Goal: Information Seeking & Learning: Learn about a topic

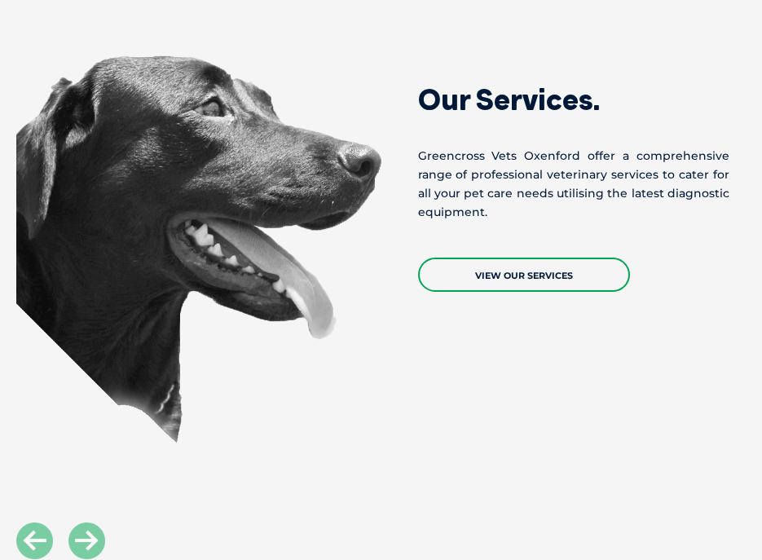
scroll to position [1105, 0]
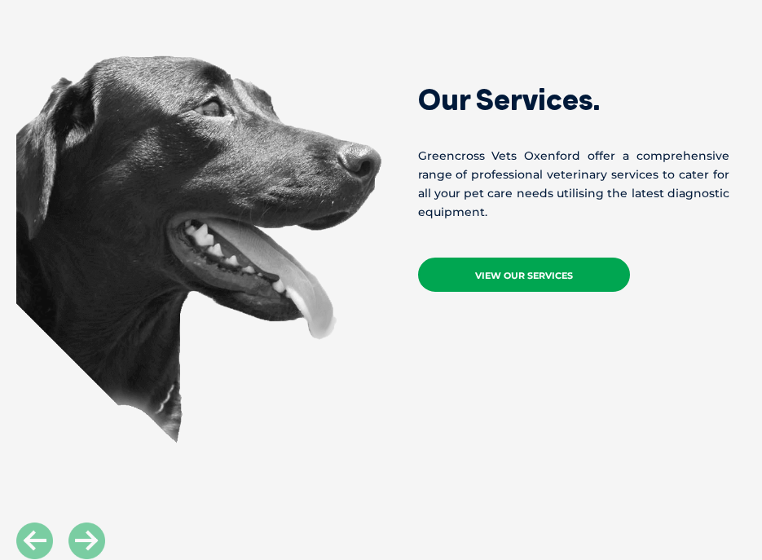
click at [478, 258] on link "View Our Services" at bounding box center [524, 275] width 212 height 34
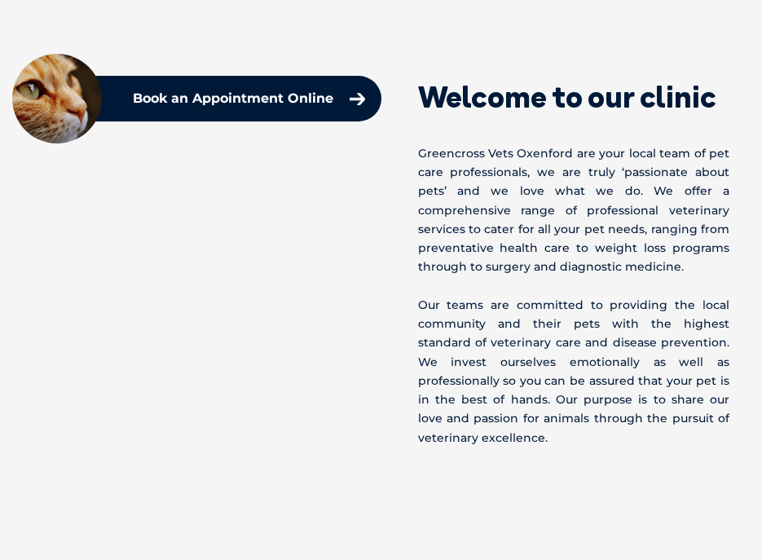
scroll to position [575, 0]
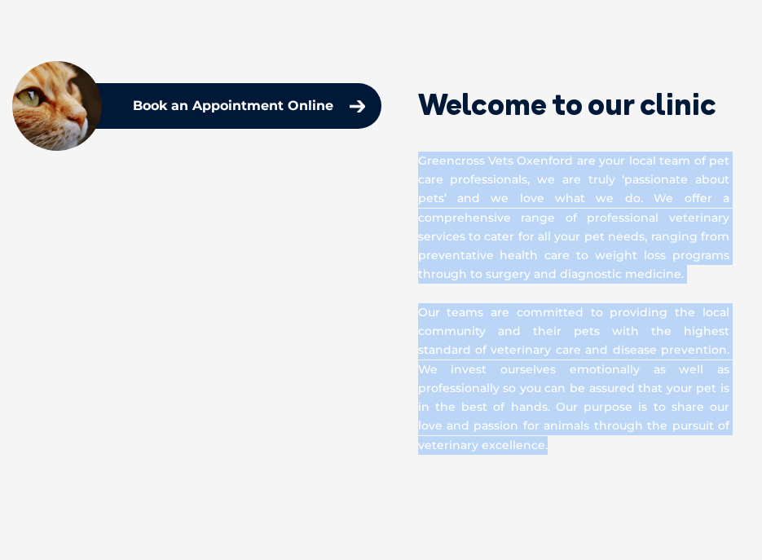
drag, startPoint x: 415, startPoint y: 156, endPoint x: 749, endPoint y: 449, distance: 444.1
click at [614, 449] on section "Welcome to our clinic Greencross Vets Oxenford are your local team of pet care …" at bounding box center [381, 257] width 762 height 525
copy div "Greencross Vets Oxenford are your local team of pet care professionals, we are …"
click at [449, 456] on section "Welcome to our clinic Greencross Vets Oxenford are your local team of pet care …" at bounding box center [381, 257] width 762 height 525
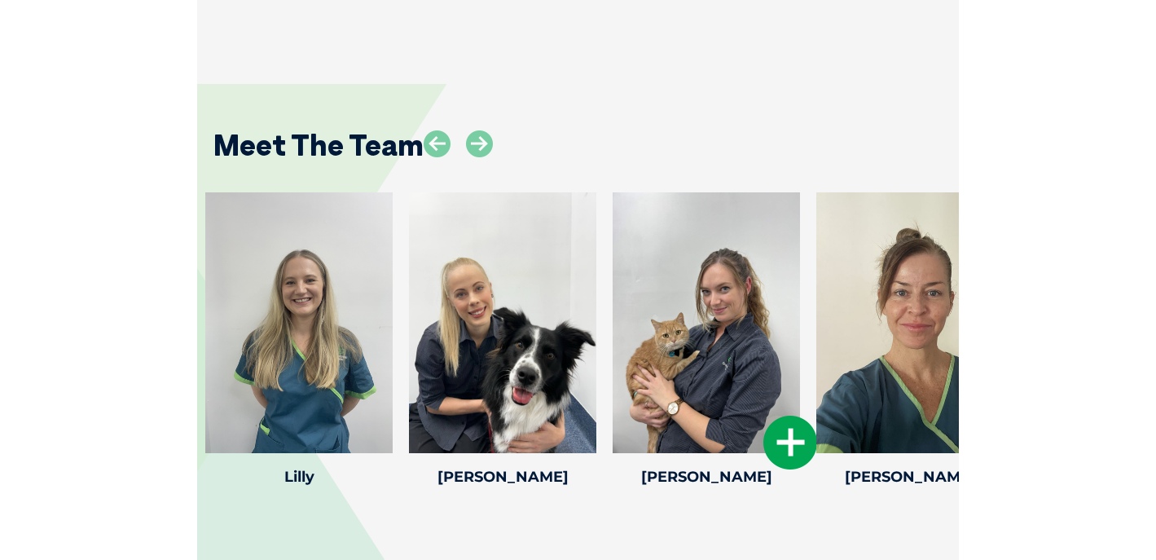
scroll to position [4136, 0]
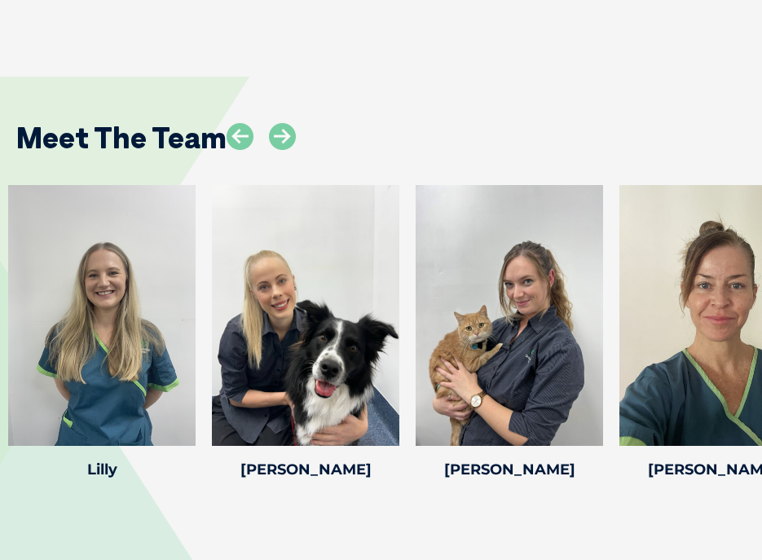
click at [614, 468] on div "Meet The Team [GEOGRAPHIC_DATA] [GEOGRAPHIC_DATA] [PERSON_NAME] was born in the…" at bounding box center [381, 289] width 762 height 522
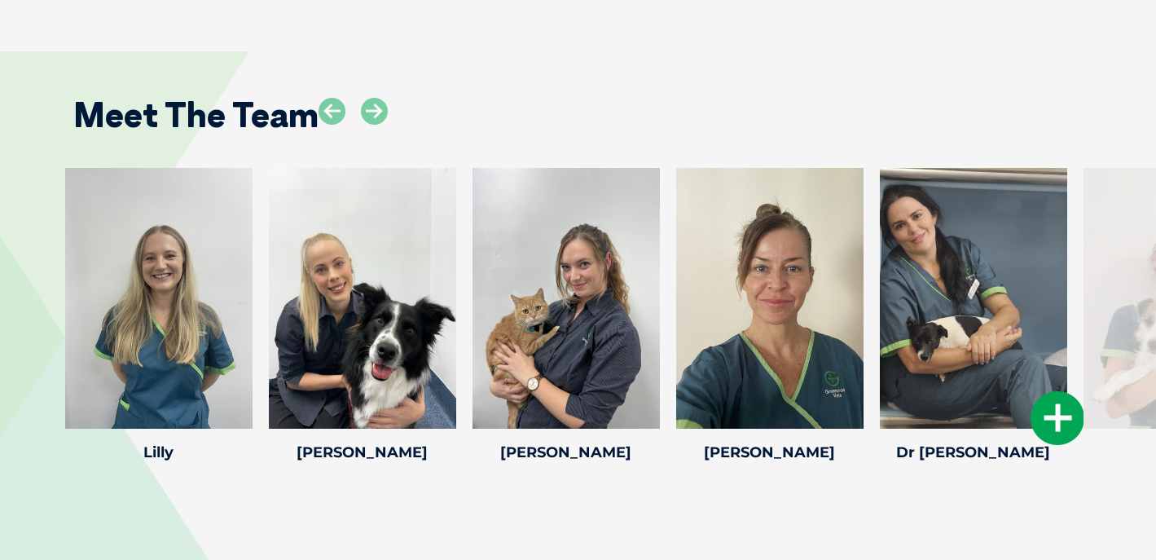
scroll to position [4072, 0]
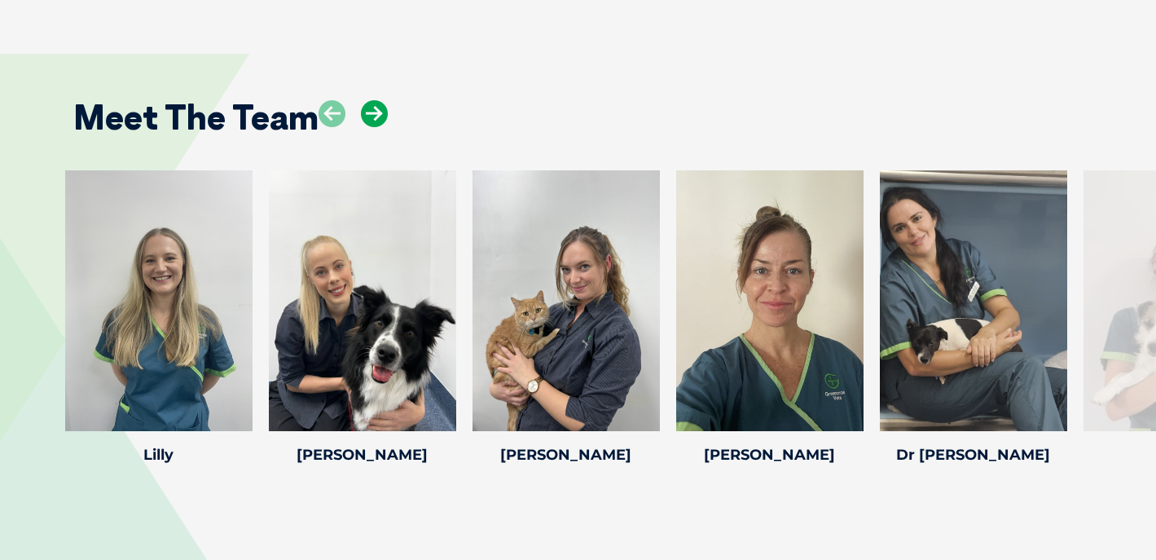
click at [376, 100] on icon at bounding box center [374, 113] width 27 height 27
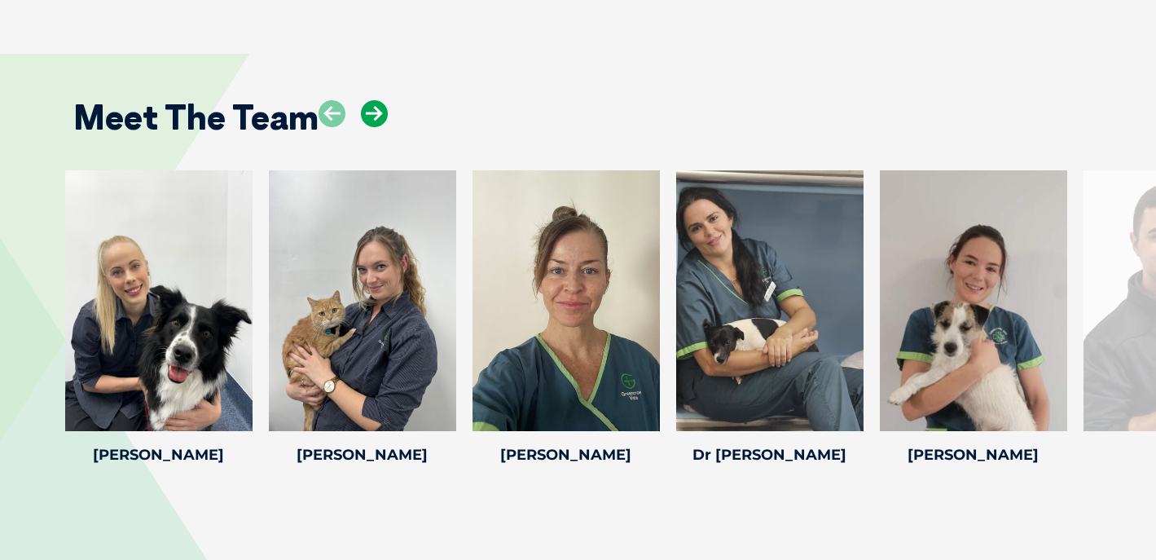
click at [376, 100] on icon at bounding box center [374, 113] width 27 height 27
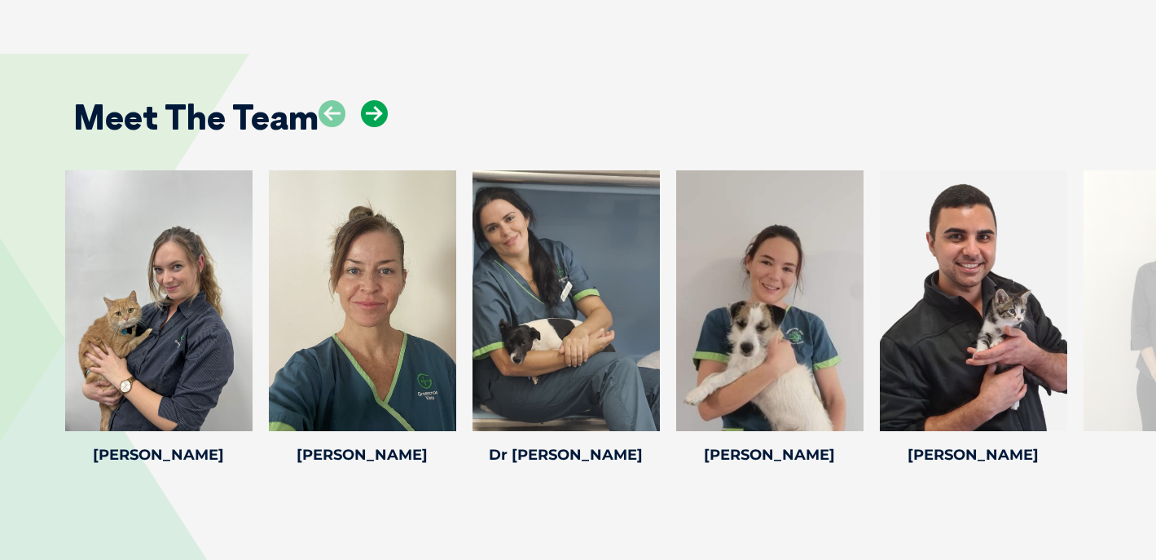
click at [376, 100] on icon at bounding box center [374, 113] width 27 height 27
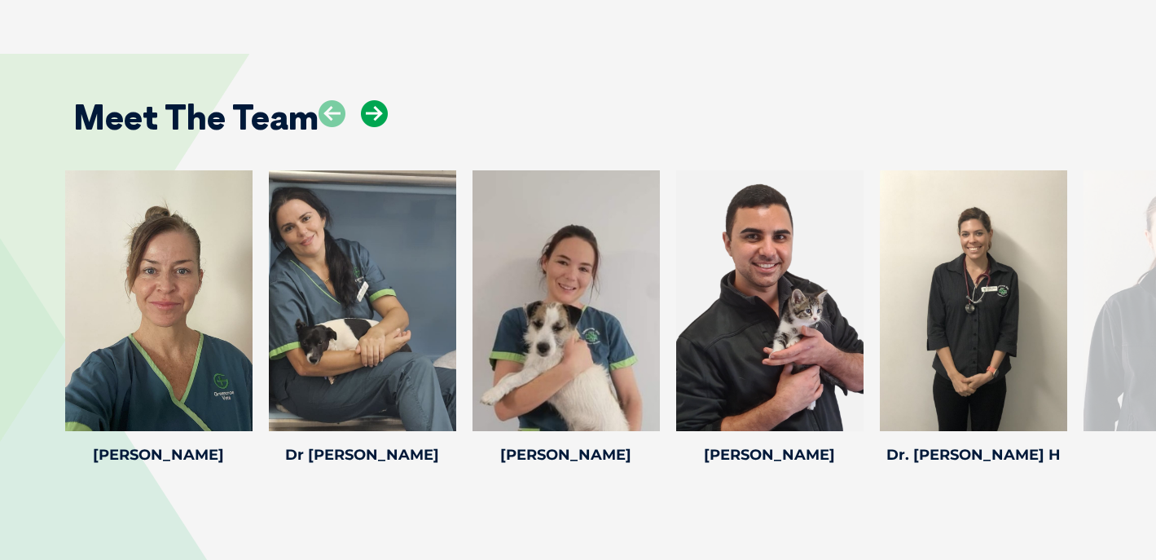
click at [376, 100] on icon at bounding box center [374, 113] width 27 height 27
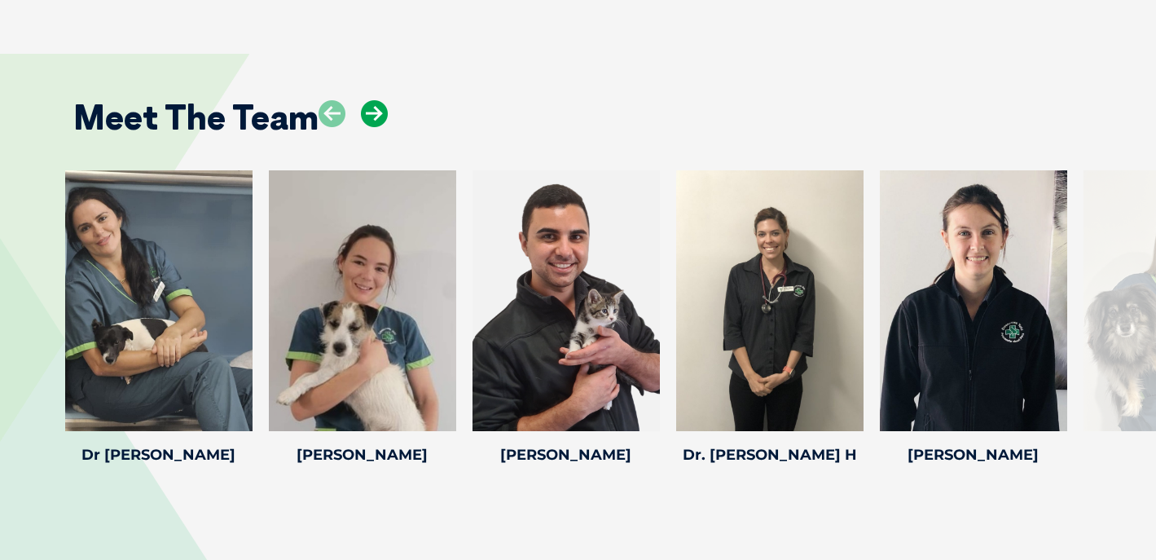
click at [376, 100] on icon at bounding box center [374, 113] width 27 height 27
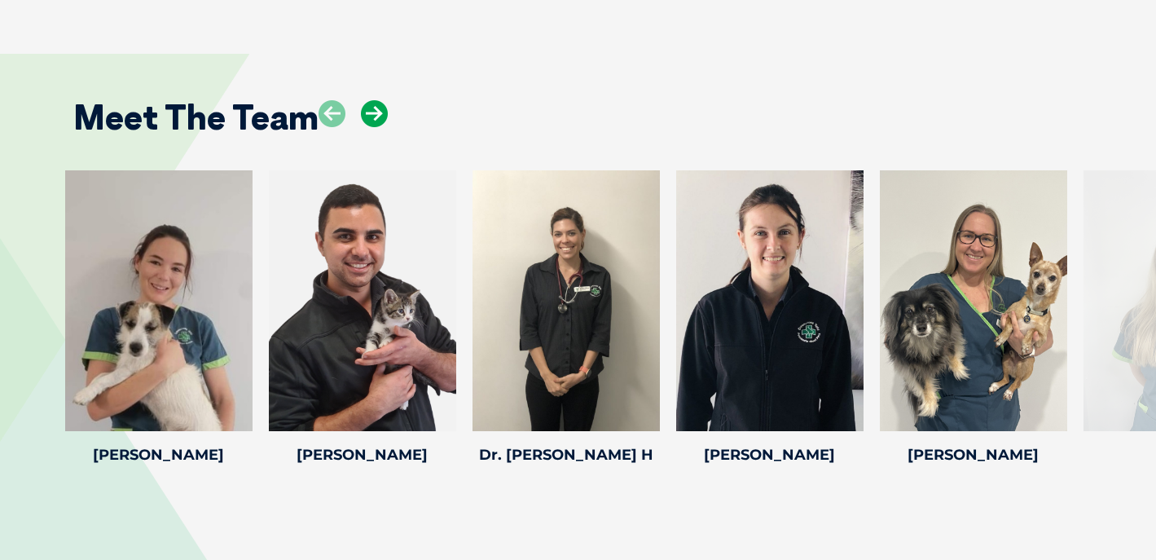
click at [376, 100] on icon at bounding box center [374, 113] width 27 height 27
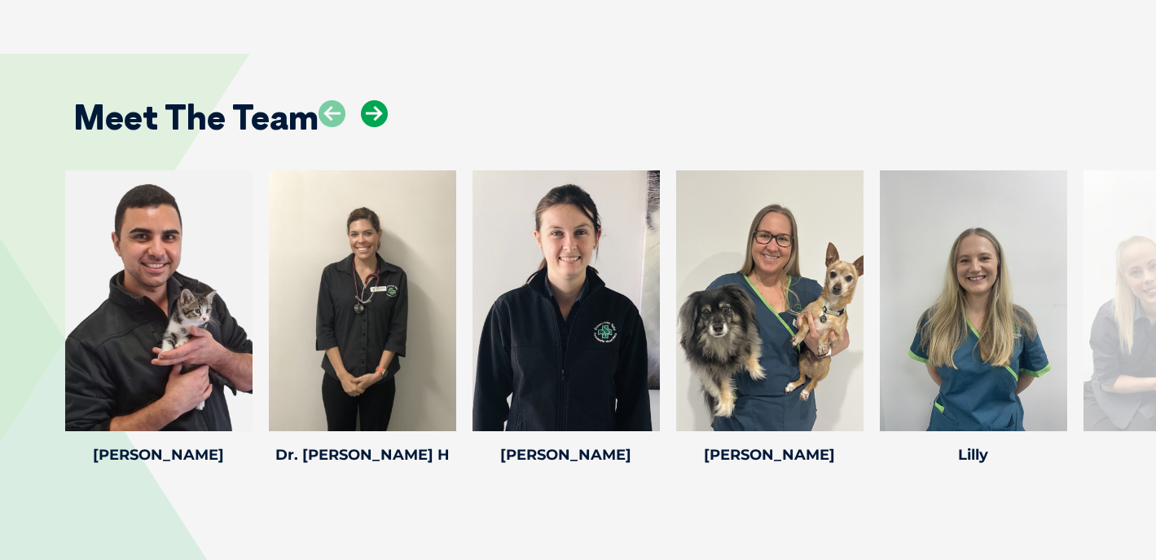
click at [376, 100] on icon at bounding box center [374, 113] width 27 height 27
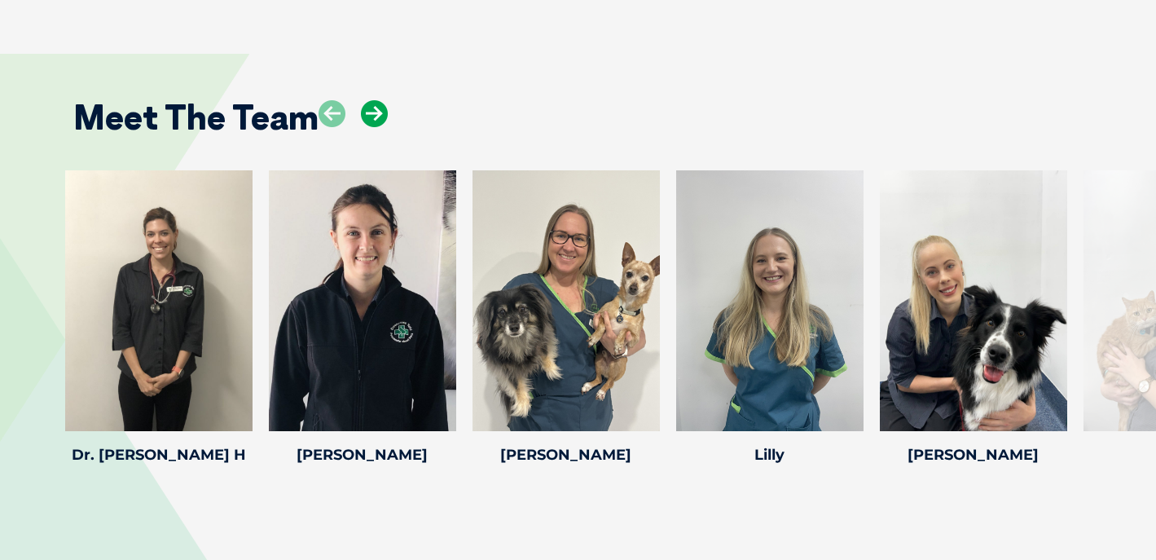
click at [376, 100] on icon at bounding box center [374, 113] width 27 height 27
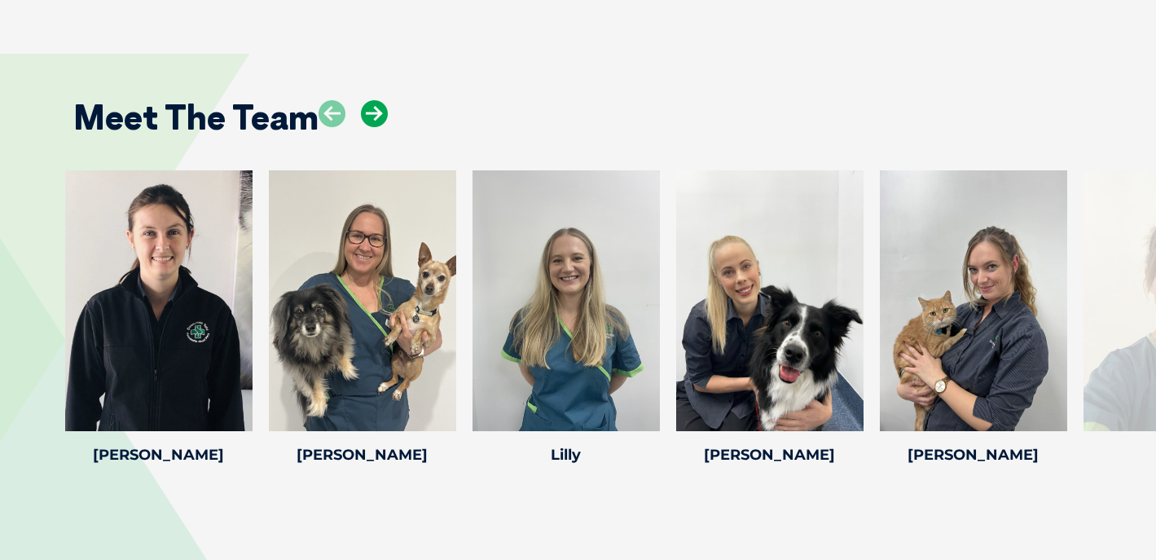
click at [376, 100] on icon at bounding box center [374, 113] width 27 height 27
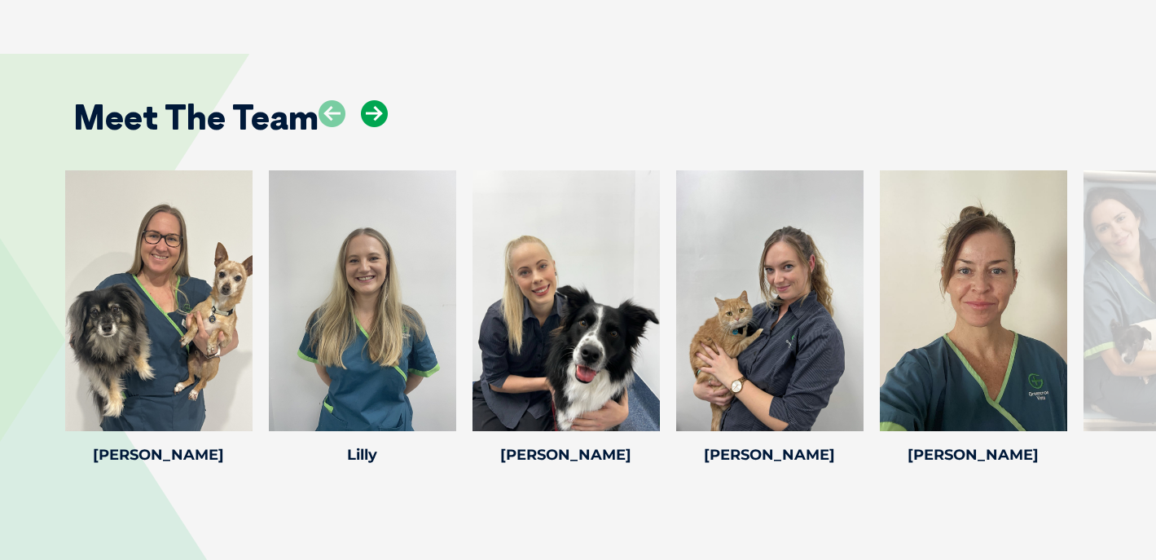
click at [376, 100] on icon at bounding box center [374, 113] width 27 height 27
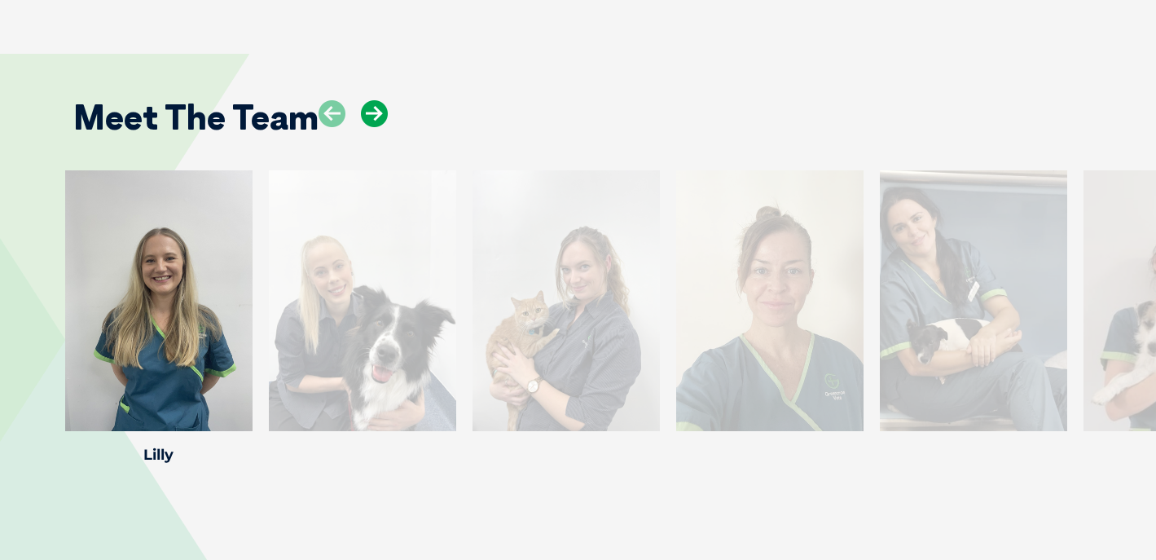
click at [376, 100] on icon at bounding box center [374, 113] width 27 height 27
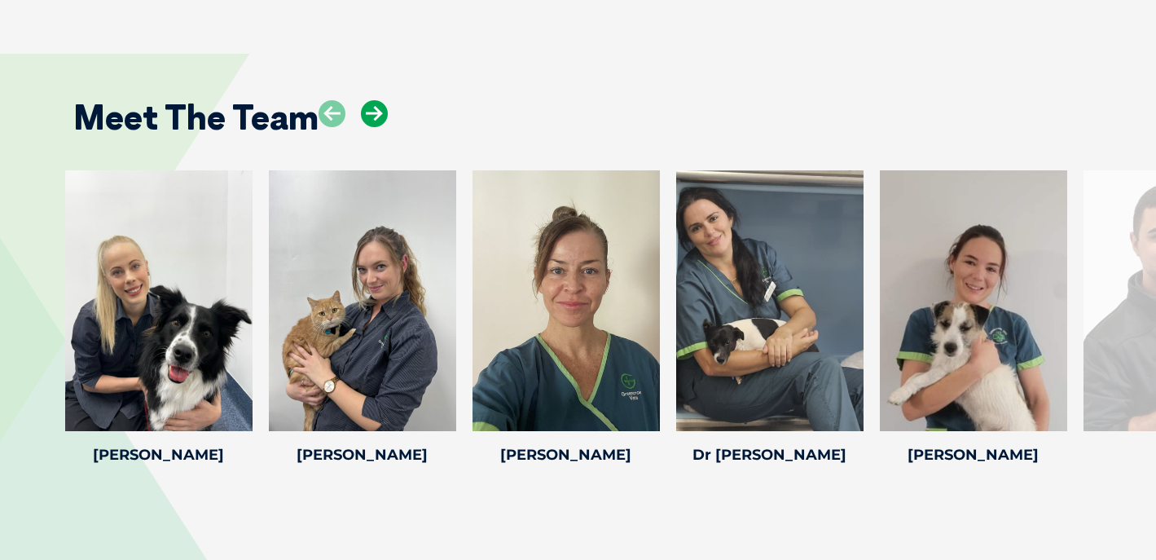
click at [381, 100] on icon at bounding box center [374, 113] width 27 height 27
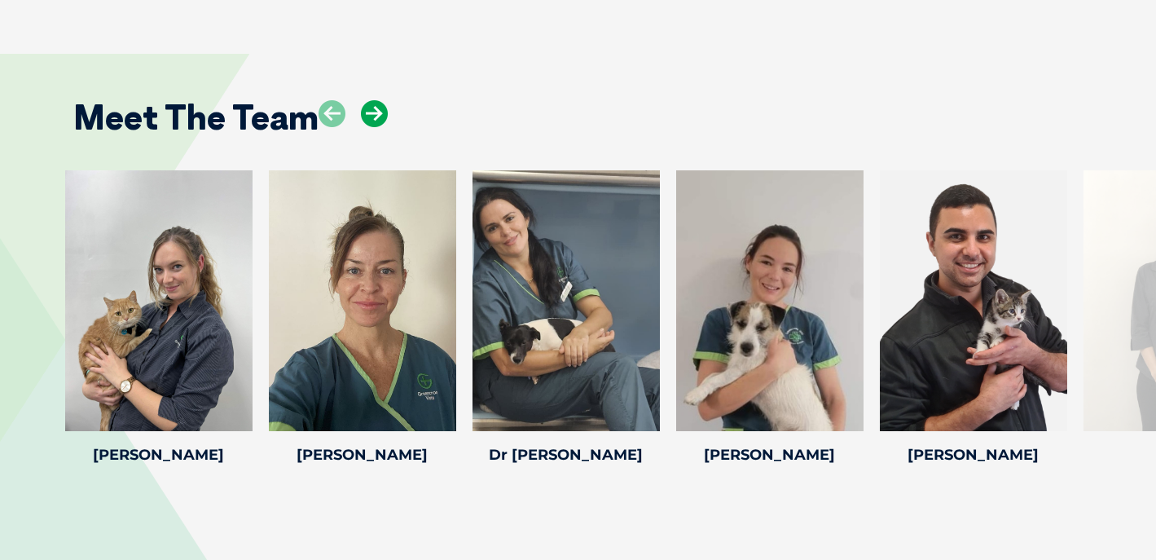
click at [381, 100] on icon at bounding box center [374, 113] width 27 height 27
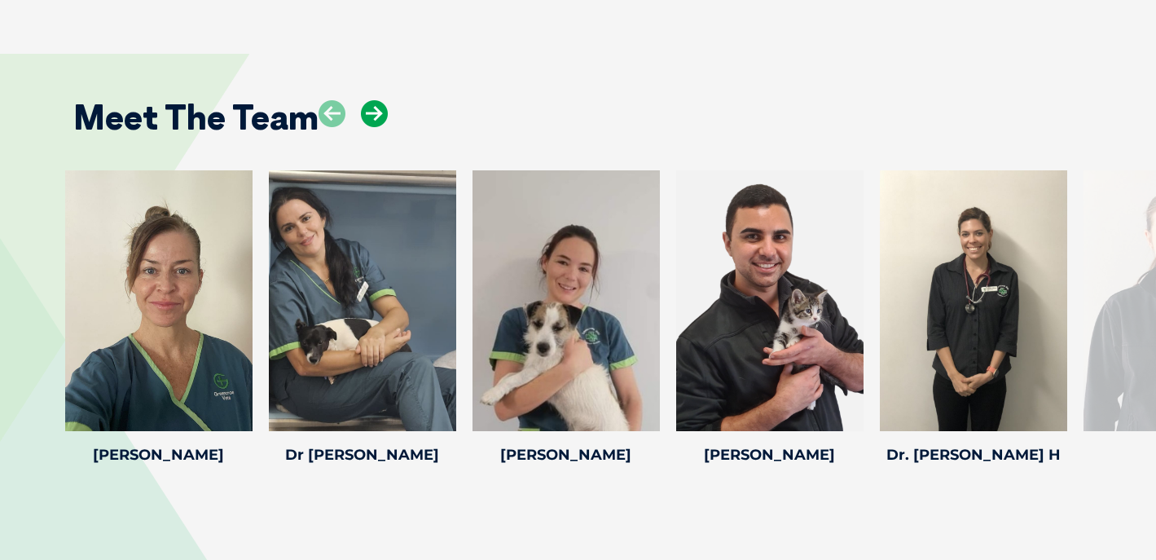
click at [381, 100] on icon at bounding box center [374, 113] width 27 height 27
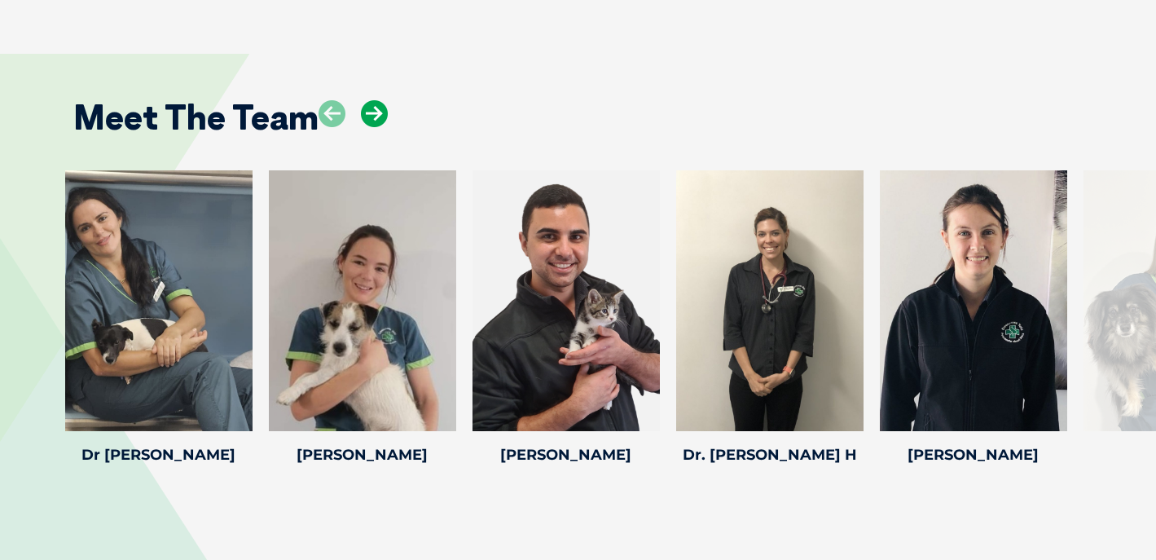
click at [381, 100] on icon at bounding box center [374, 113] width 27 height 27
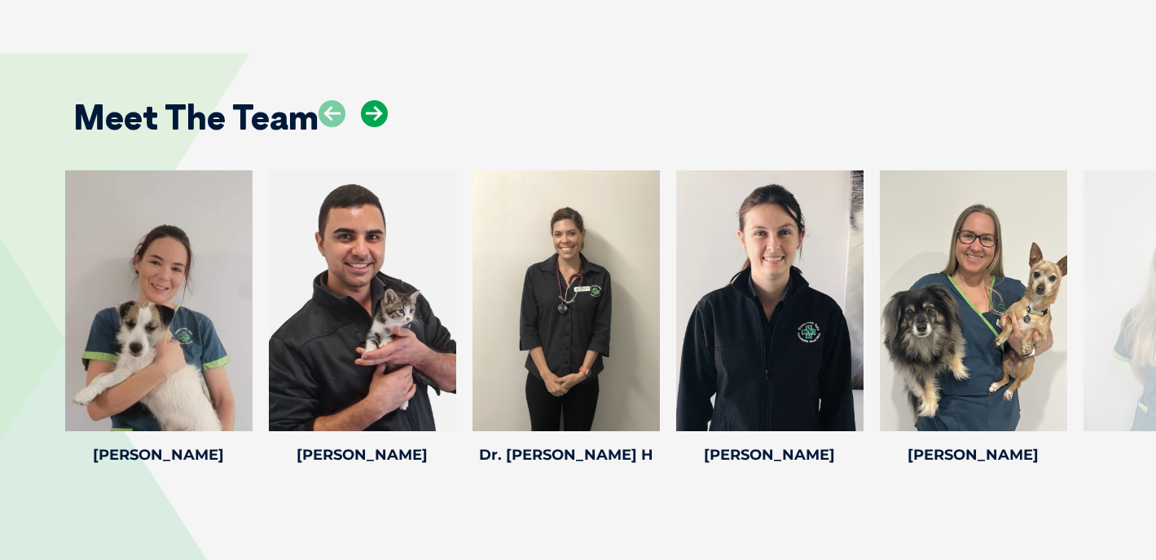
click at [381, 100] on icon at bounding box center [374, 113] width 27 height 27
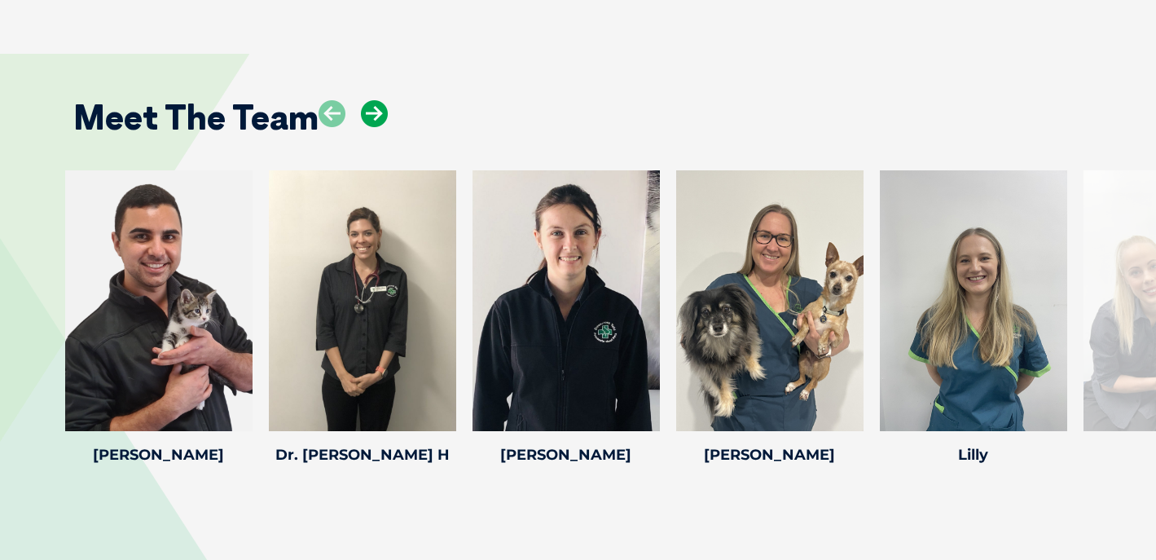
click at [381, 100] on icon at bounding box center [374, 113] width 27 height 27
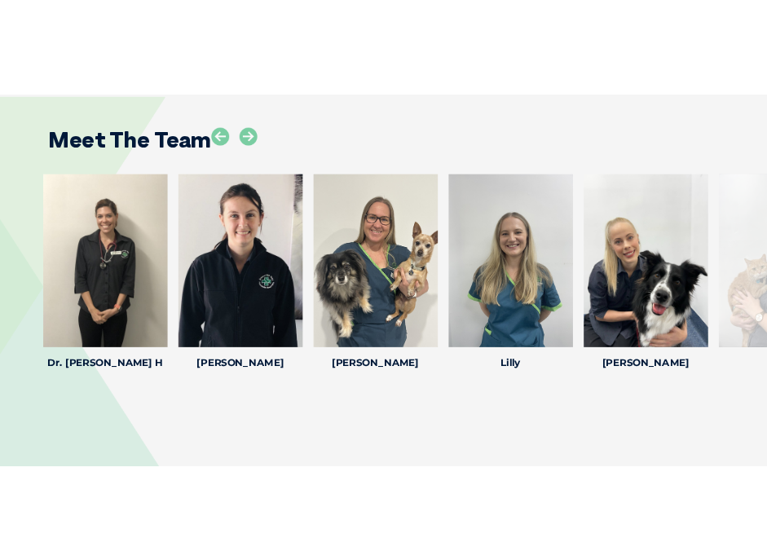
scroll to position [4066, 0]
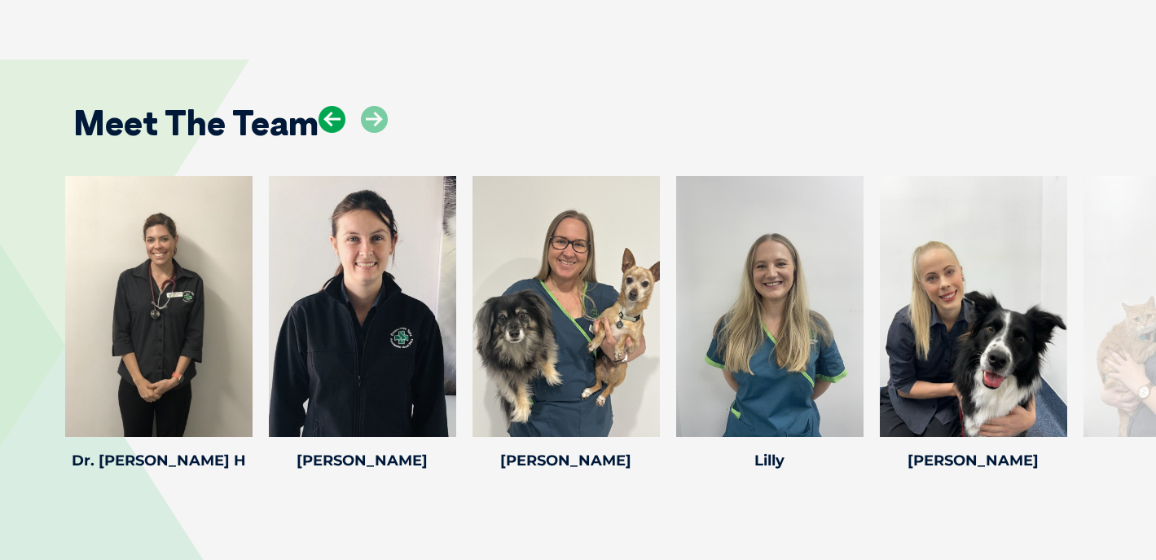
click at [335, 106] on icon at bounding box center [332, 119] width 27 height 27
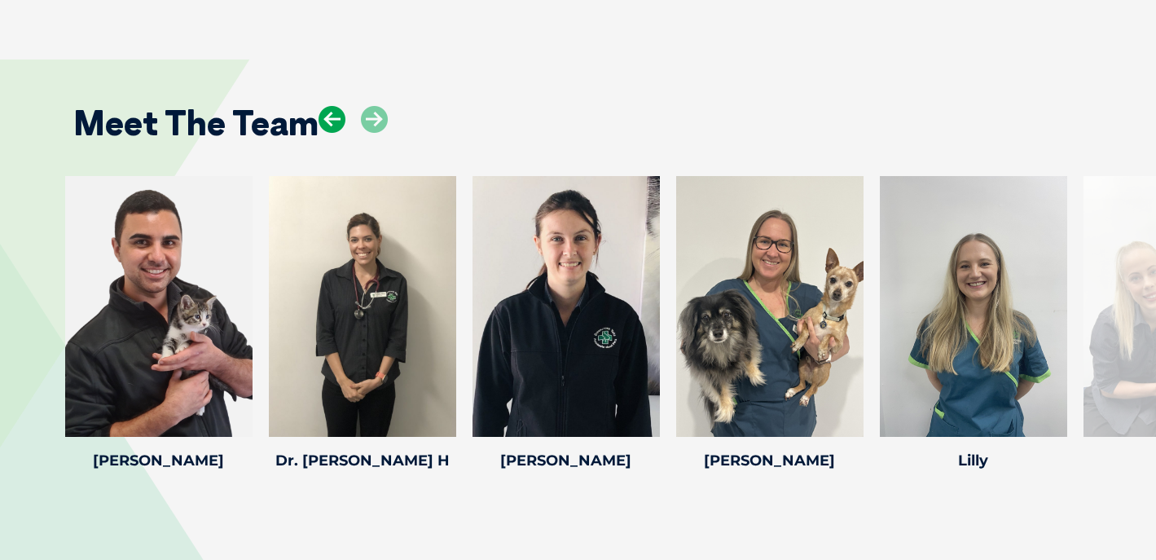
click at [335, 106] on icon at bounding box center [332, 119] width 27 height 27
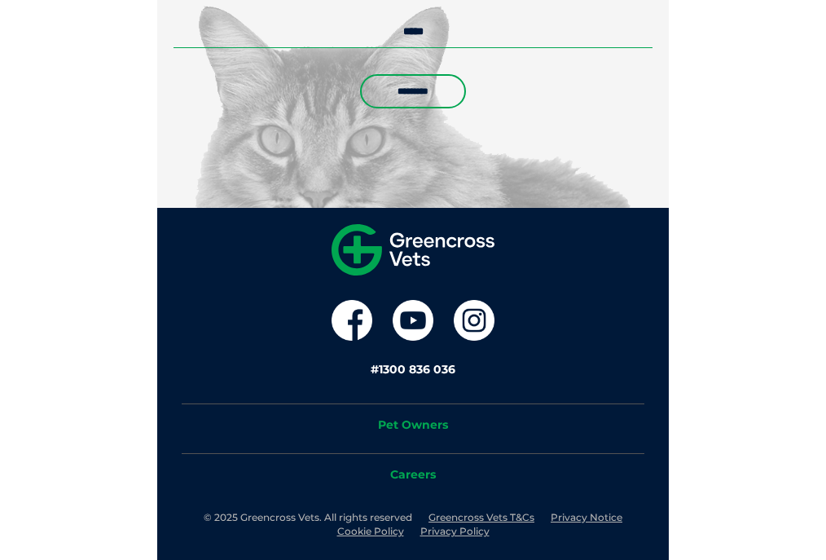
scroll to position [3564, 0]
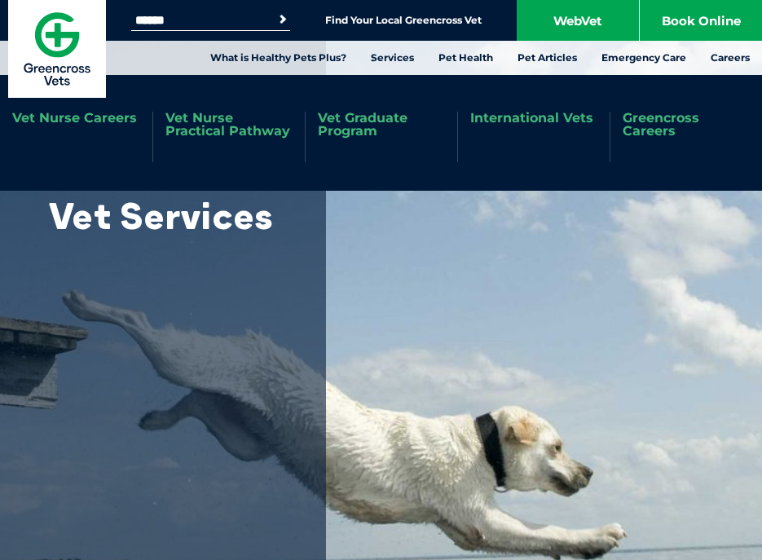
click at [338, 124] on link "Vet Graduate Program" at bounding box center [381, 125] width 127 height 26
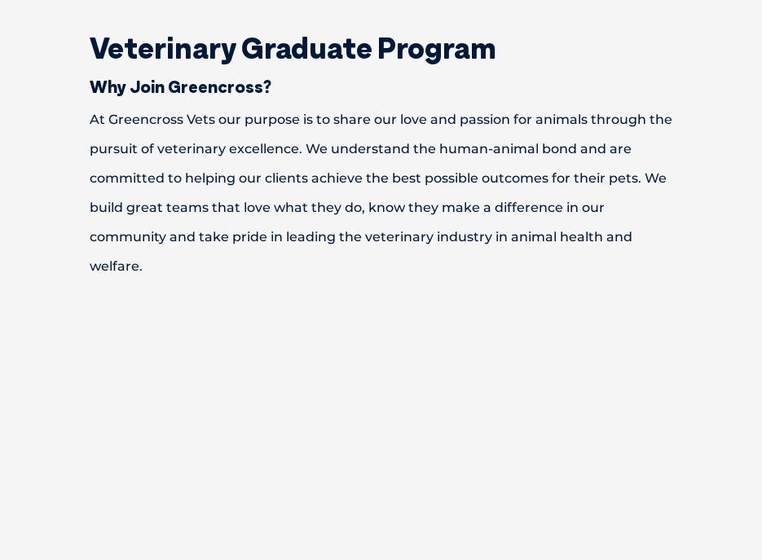
scroll to position [703, 0]
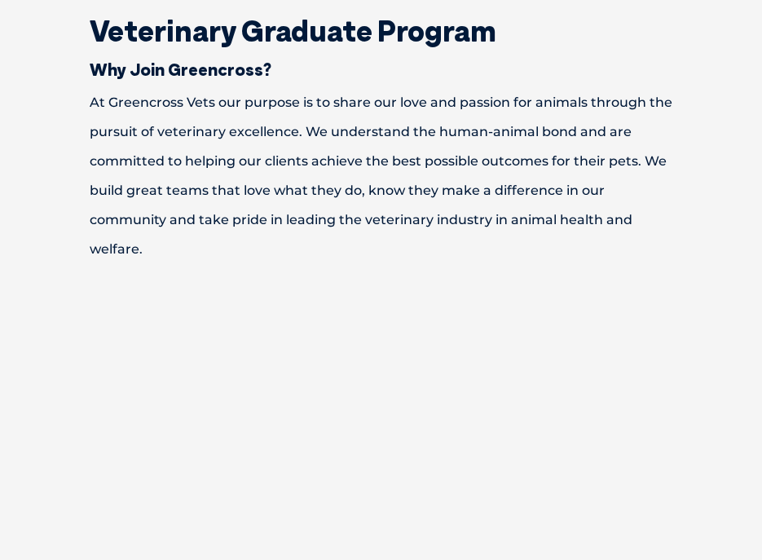
click at [90, 101] on p "At Greencross Vets our purpose is to share our love and passion for animals thr…" at bounding box center [381, 176] width 697 height 176
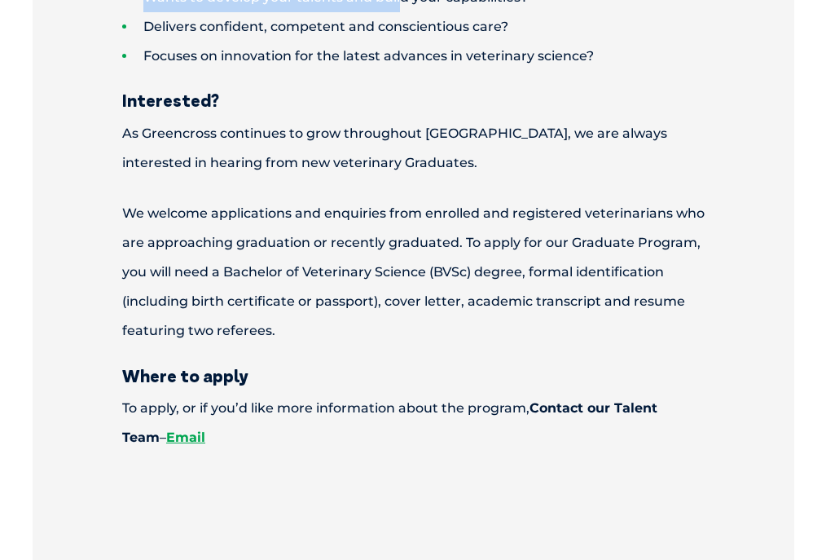
scroll to position [2040, 0]
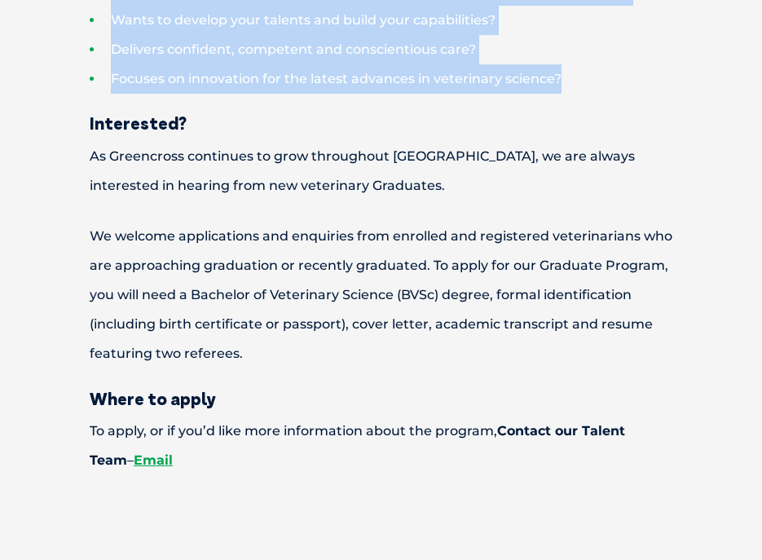
drag, startPoint x: 90, startPoint y: 31, endPoint x: 606, endPoint y: 75, distance: 518.6
copy div "Veterinary Graduate Program Why Join Greencross? At Greencross Vets our purpose…"
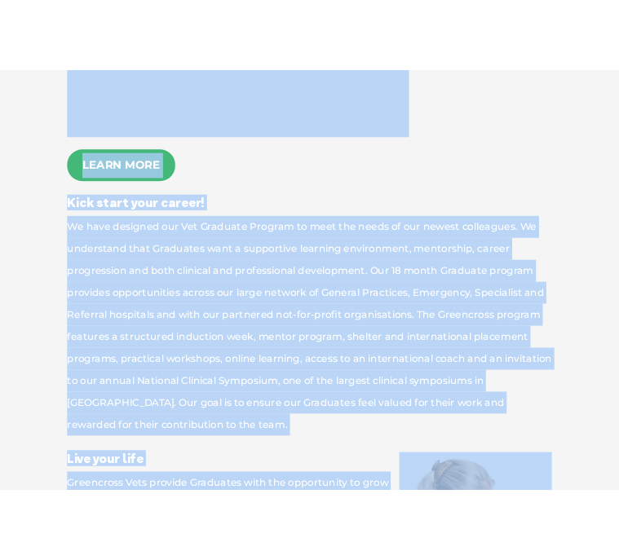
scroll to position [1165, 0]
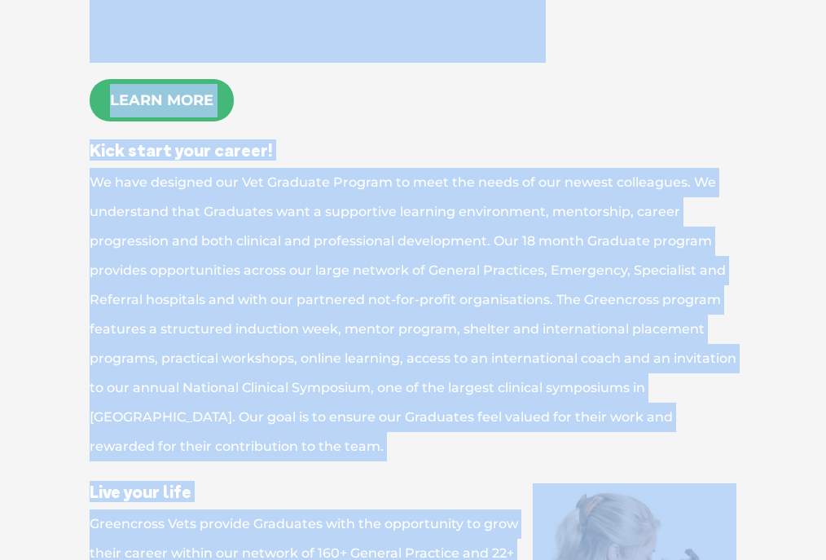
click at [228, 289] on p "We have designed our Vet Graduate Program to meet the needs of our newest colle…" at bounding box center [413, 314] width 761 height 293
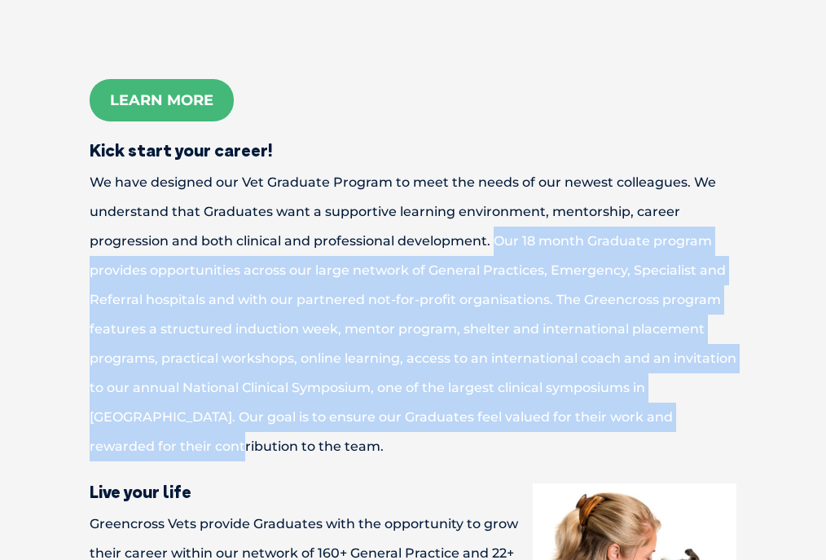
drag, startPoint x: 496, startPoint y: 239, endPoint x: 795, endPoint y: 396, distance: 337.9
click at [761, 396] on div "Veterinary Graduate Program Why Join Greencross? At Greencross Vets our purpose…" at bounding box center [413, 538] width 794 height 1967
